Goal: Transaction & Acquisition: Purchase product/service

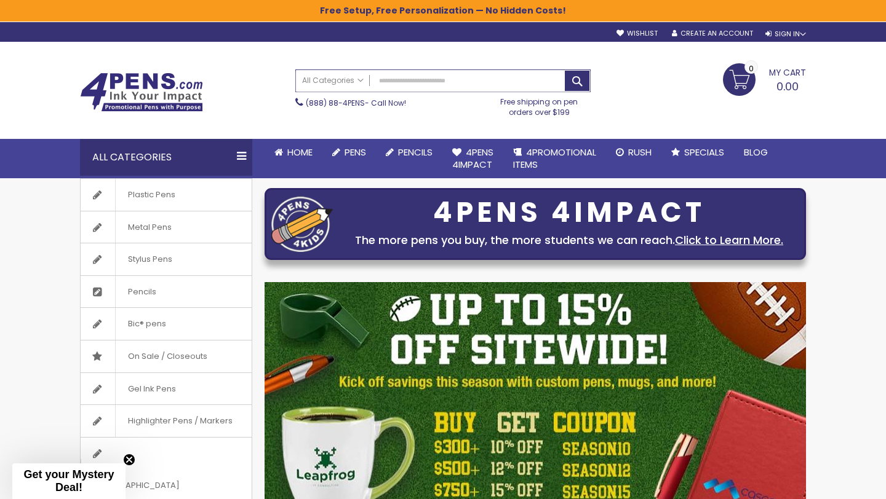
click at [439, 77] on input "Search" at bounding box center [443, 81] width 294 height 22
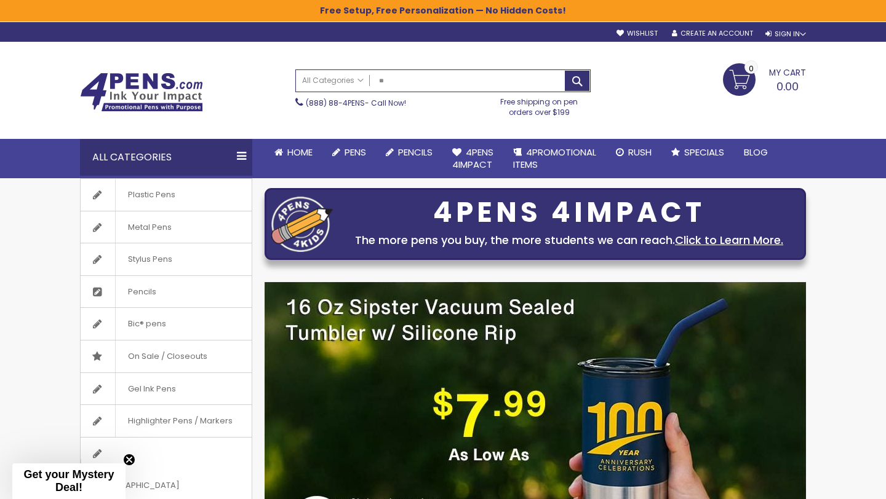
type input "*"
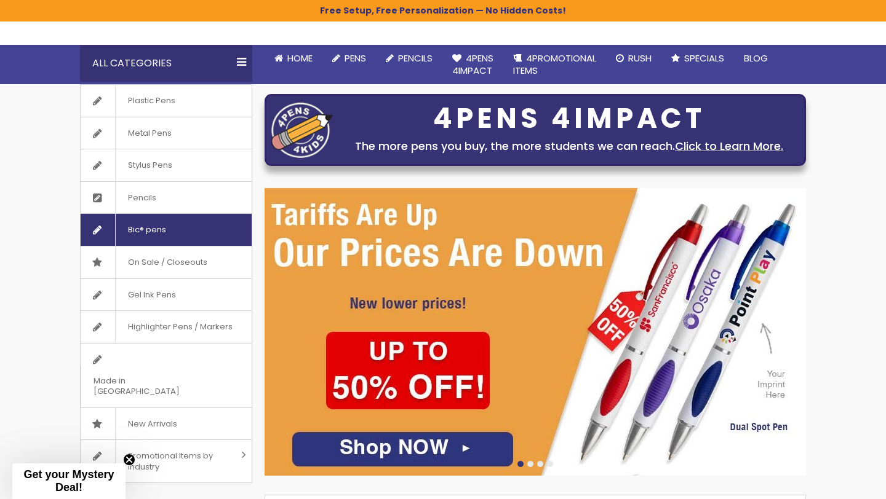
scroll to position [98, 0]
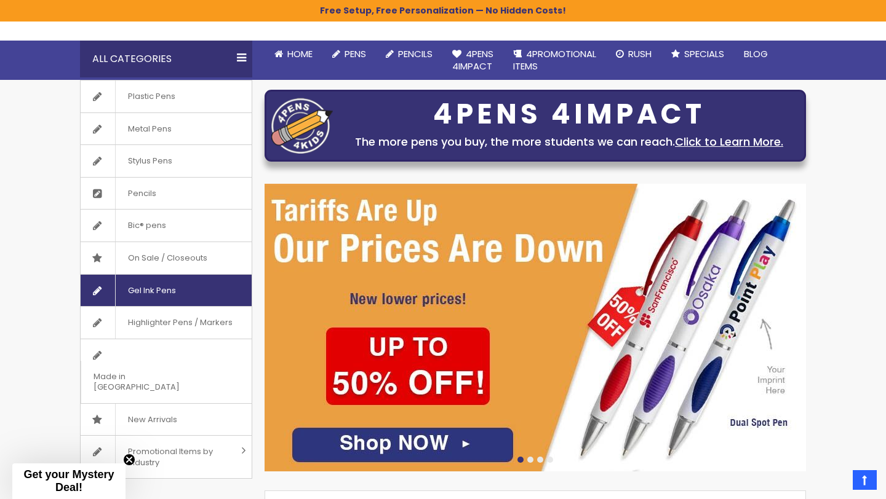
click at [193, 290] on link "Gel Ink Pens" at bounding box center [166, 291] width 171 height 32
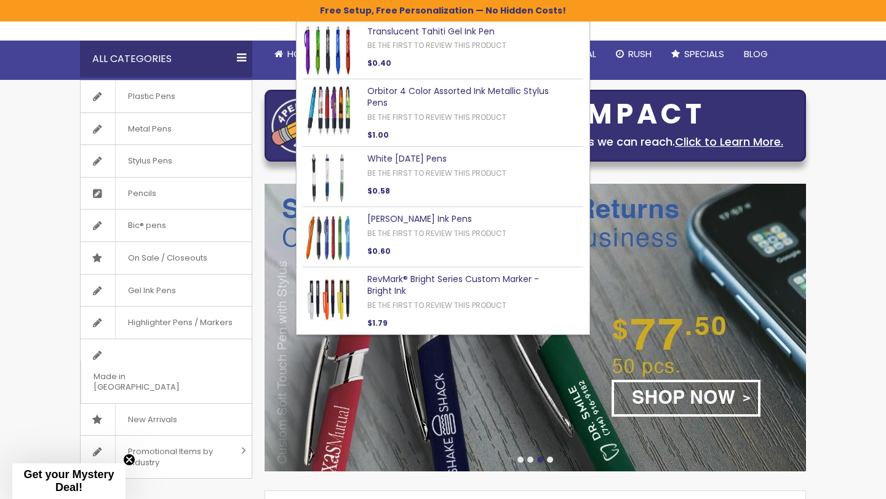
type input "********"
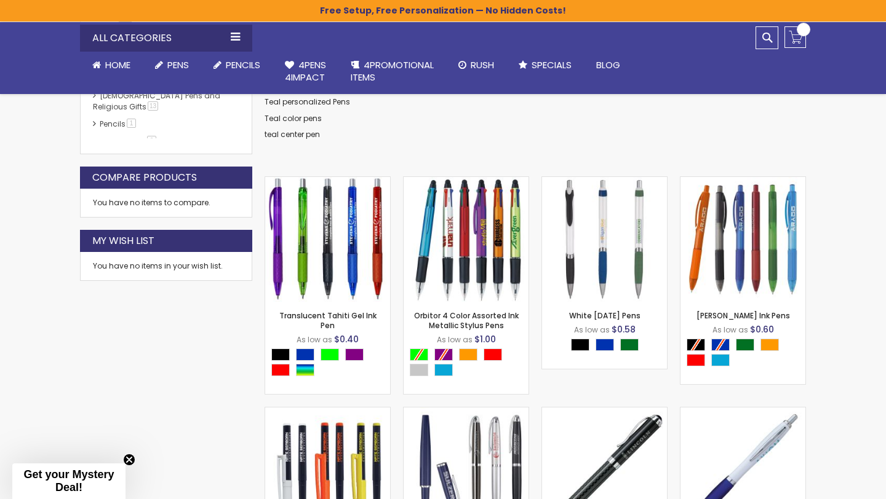
scroll to position [335, 0]
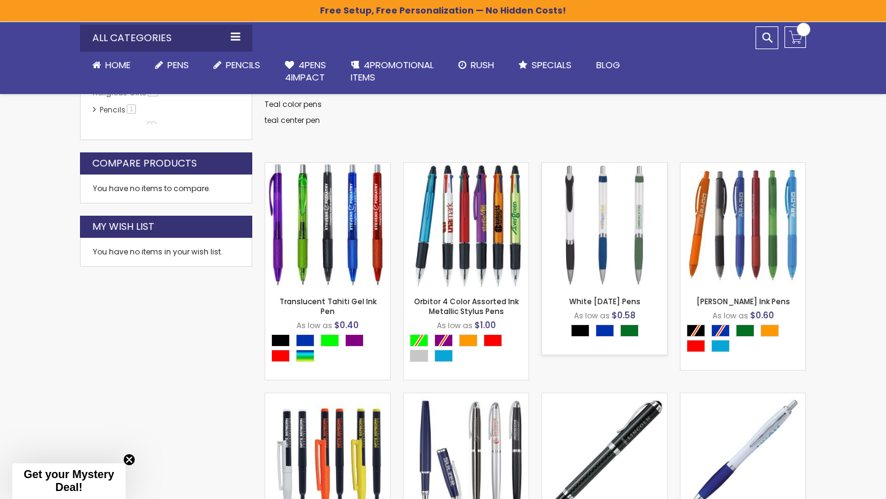
click at [579, 218] on img at bounding box center [604, 225] width 125 height 125
